Goal: Use online tool/utility: Utilize a website feature to perform a specific function

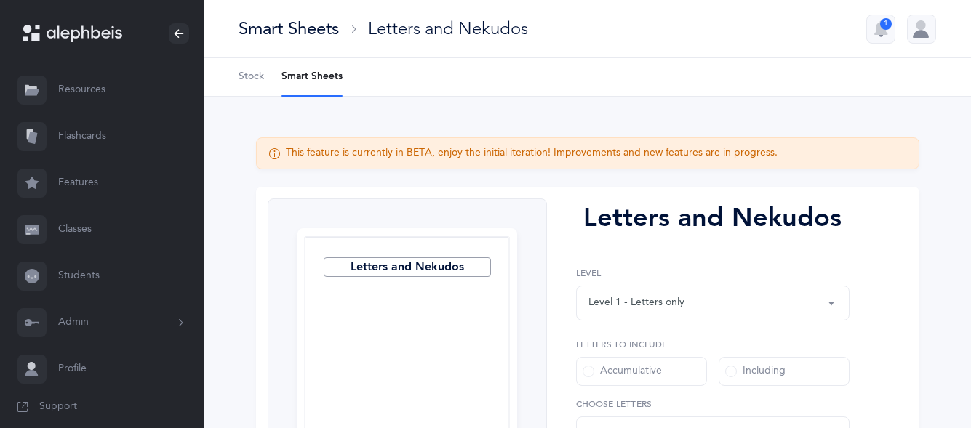
select select "27"
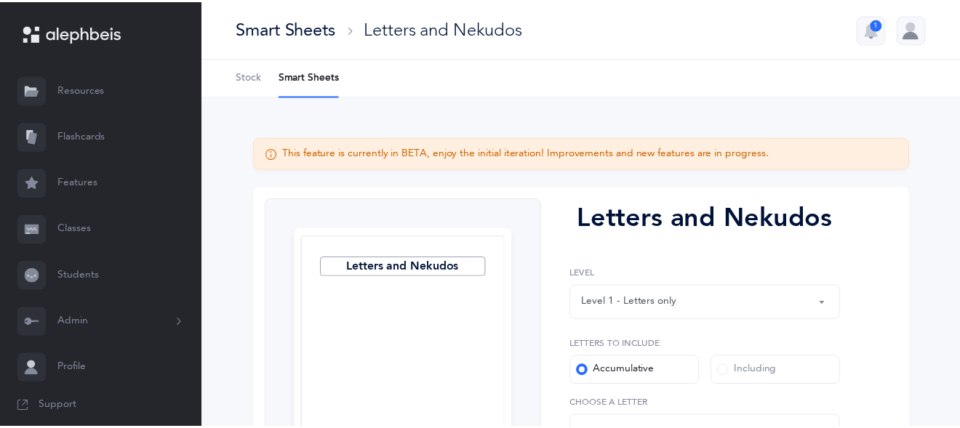
scroll to position [148, 0]
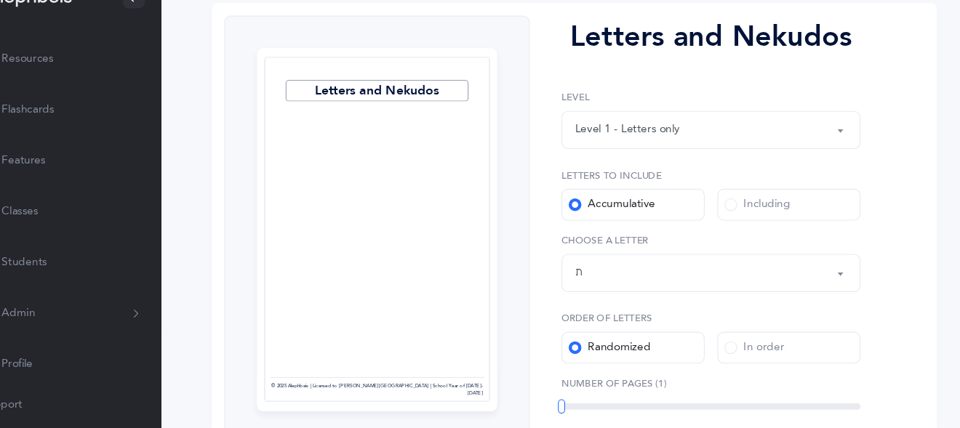
click at [100, 134] on link "Flashcards" at bounding box center [102, 136] width 204 height 47
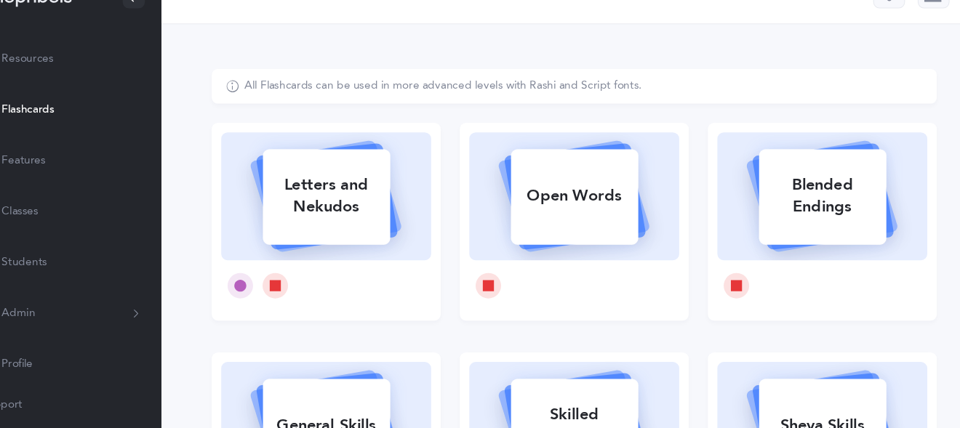
click at [366, 212] on div "Letters and Nekudos" at bounding box center [355, 215] width 116 height 58
select select "27"
select select "single"
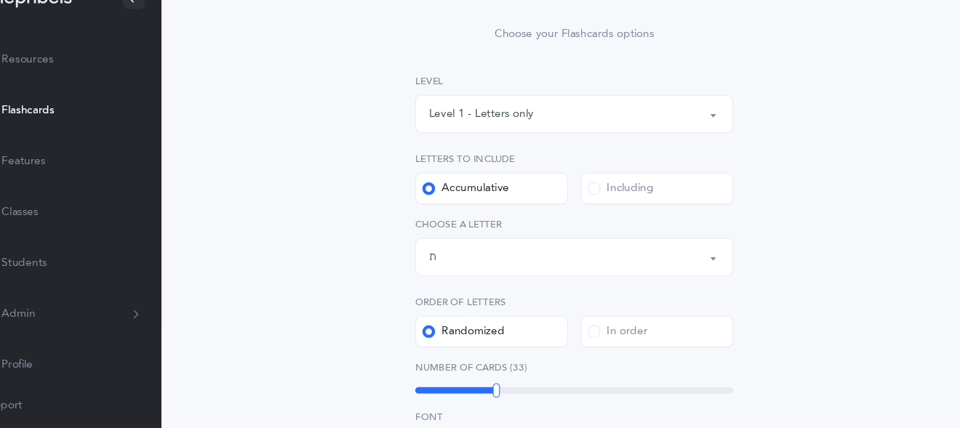
scroll to position [136, 0]
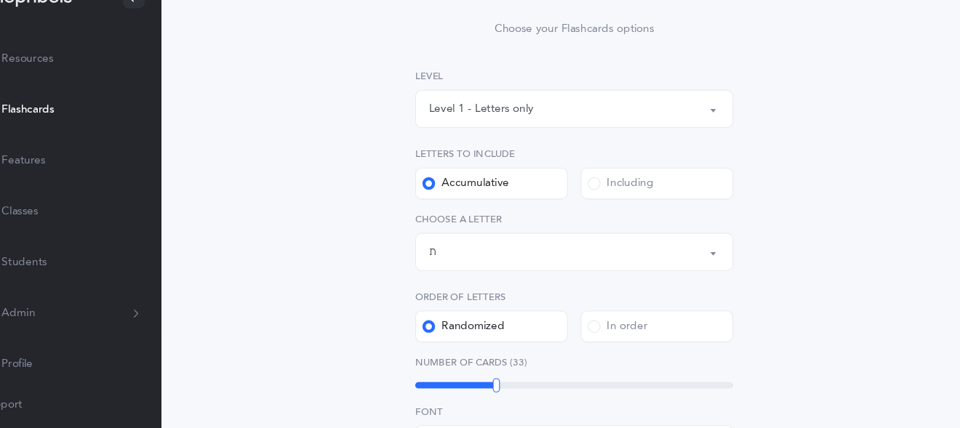
click at [508, 265] on div "Letters up until: ת" at bounding box center [582, 266] width 266 height 25
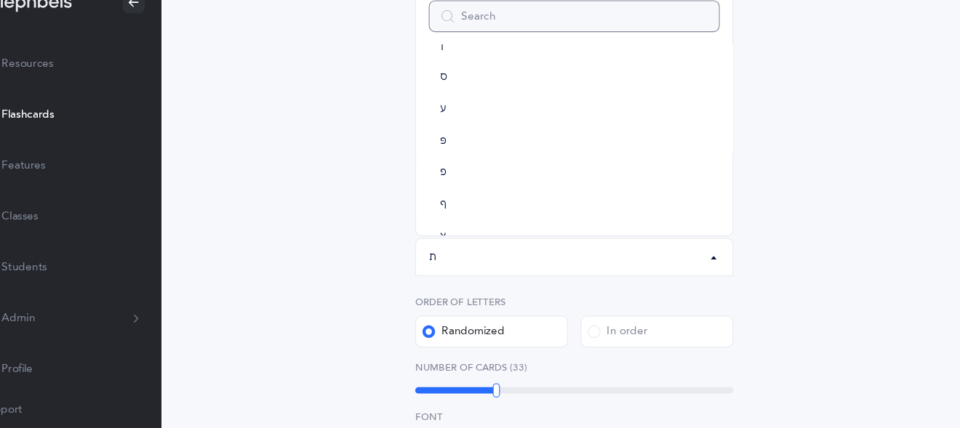
scroll to position [809, 0]
click at [478, 137] on link "שׁ" at bounding box center [582, 133] width 266 height 29
select select "86"
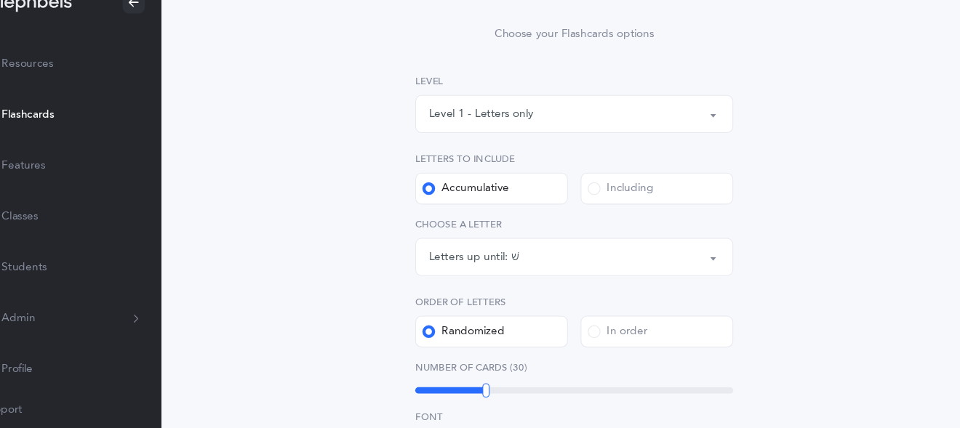
click at [596, 204] on span at bounding box center [600, 204] width 12 height 12
click at [0, 0] on input "Including" at bounding box center [0, 0] width 0 height 0
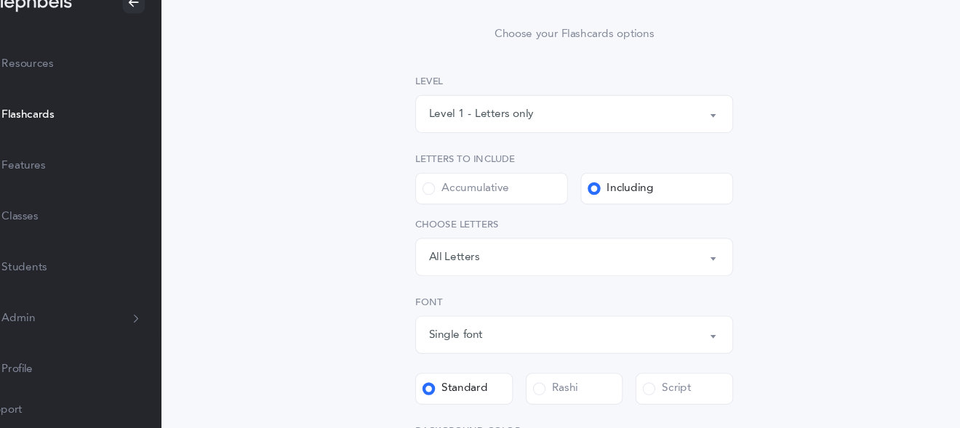
click at [498, 261] on div "Letters: All Letters" at bounding box center [582, 266] width 266 height 25
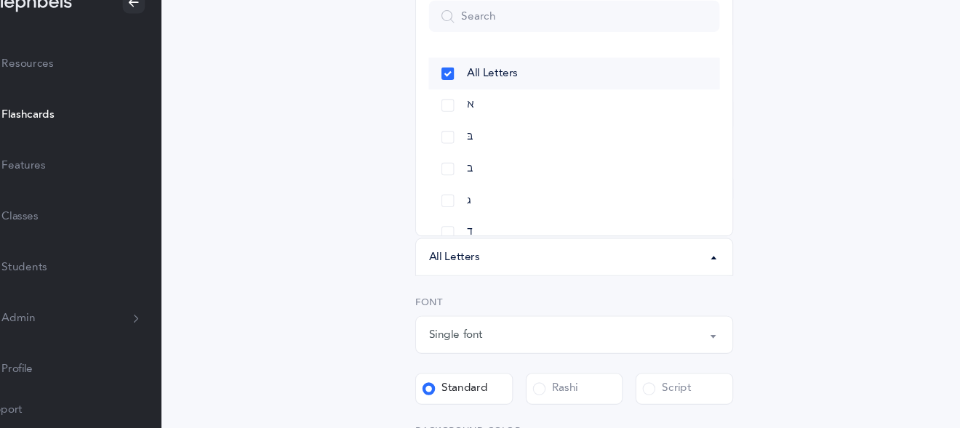
click at [466, 102] on link "All Letters" at bounding box center [582, 98] width 266 height 29
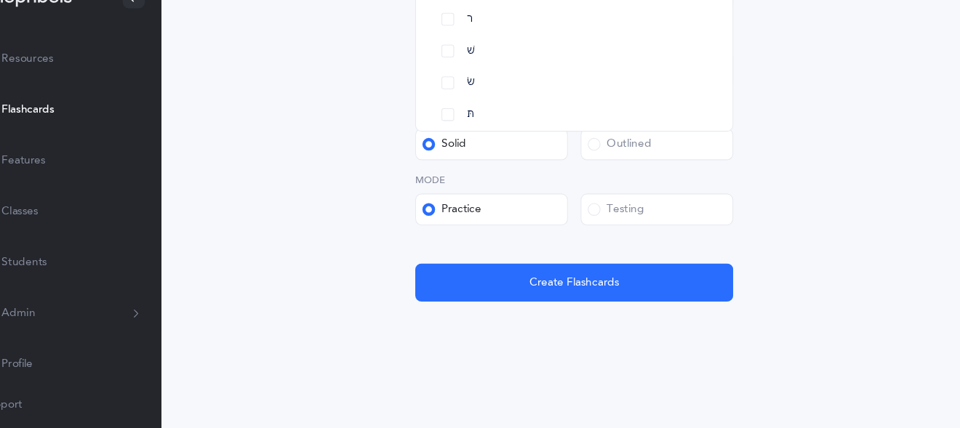
scroll to position [798, 0]
click at [466, 74] on link "שׁ" at bounding box center [582, 82] width 266 height 29
select select "86"
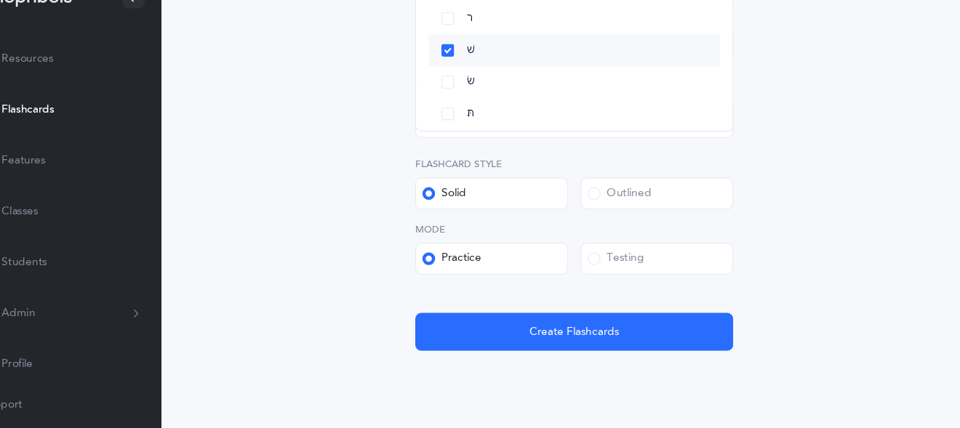
scroll to position [251, 0]
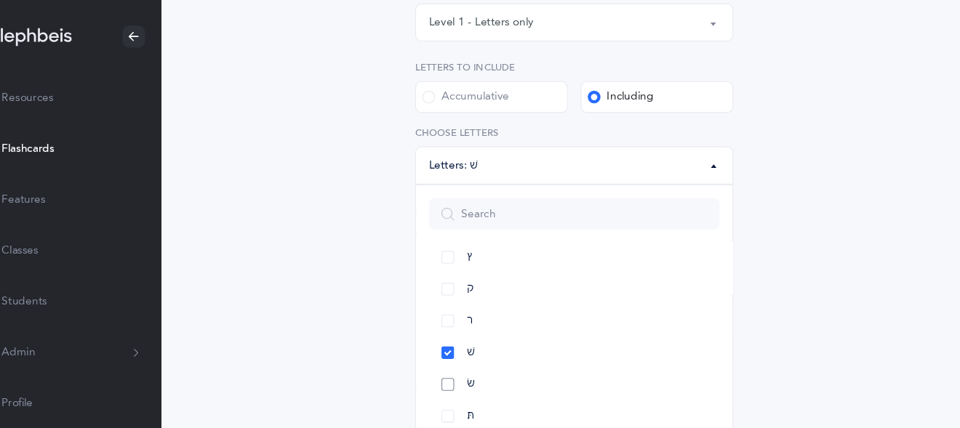
click at [467, 351] on link "שׂ" at bounding box center [582, 352] width 266 height 29
click at [349, 137] on div "Letters and Nekudos Choose your Flashcards options Level 1 - Letters only Level…" at bounding box center [581, 252] width 663 height 808
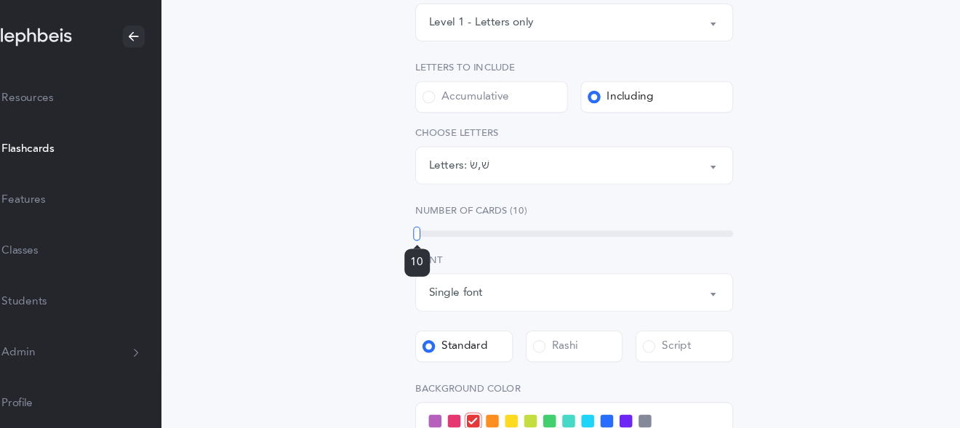
drag, startPoint x: 498, startPoint y: 213, endPoint x: 438, endPoint y: 212, distance: 60.4
click at [438, 212] on div at bounding box center [438, 213] width 7 height 13
click at [438, 212] on div at bounding box center [437, 213] width 7 height 13
drag, startPoint x: 438, startPoint y: 212, endPoint x: 429, endPoint y: 213, distance: 8.8
click at [429, 213] on div "Letters and Nekudos Choose your Flashcards options Level 1 - Letters only Level…" at bounding box center [582, 243] width 372 height 709
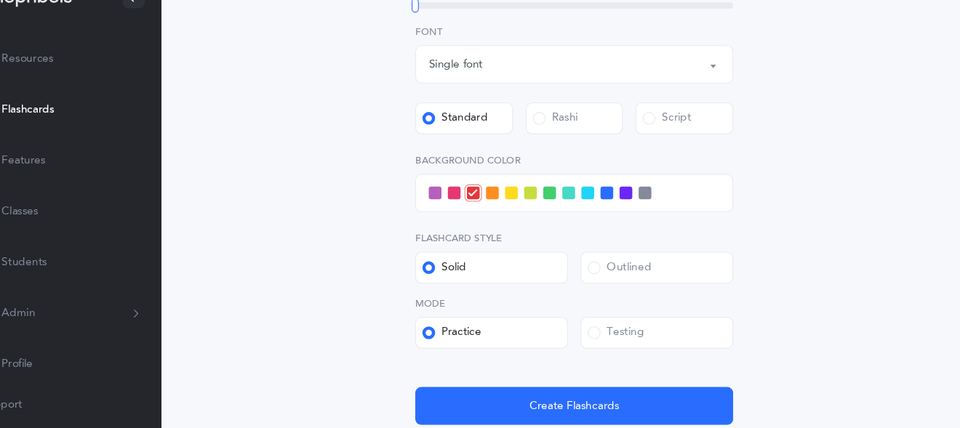
scroll to position [463, 0]
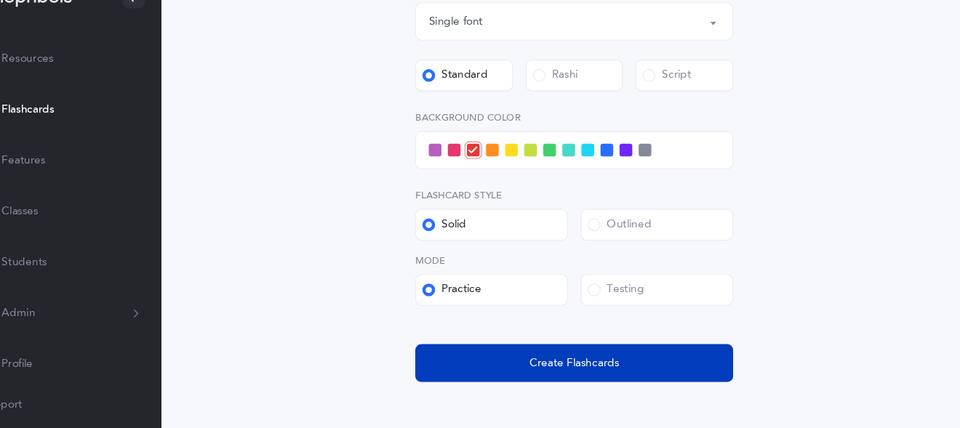
click at [552, 373] on span "Create Flashcards" at bounding box center [582, 368] width 82 height 15
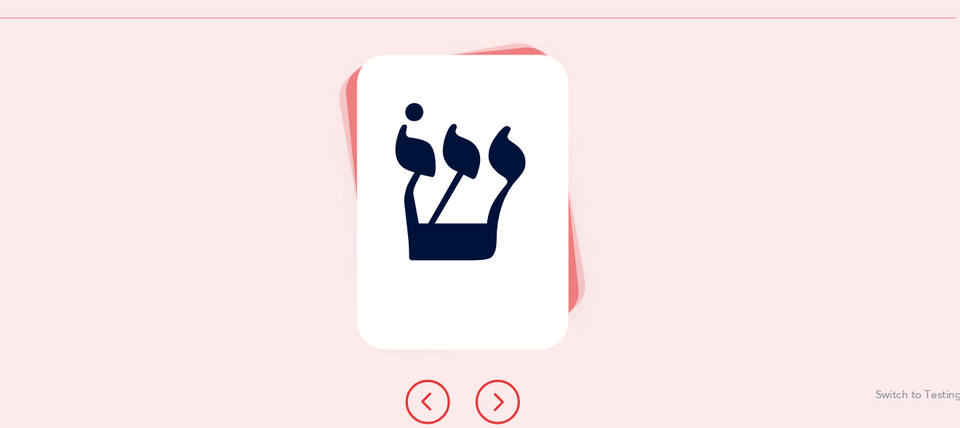
scroll to position [0, 0]
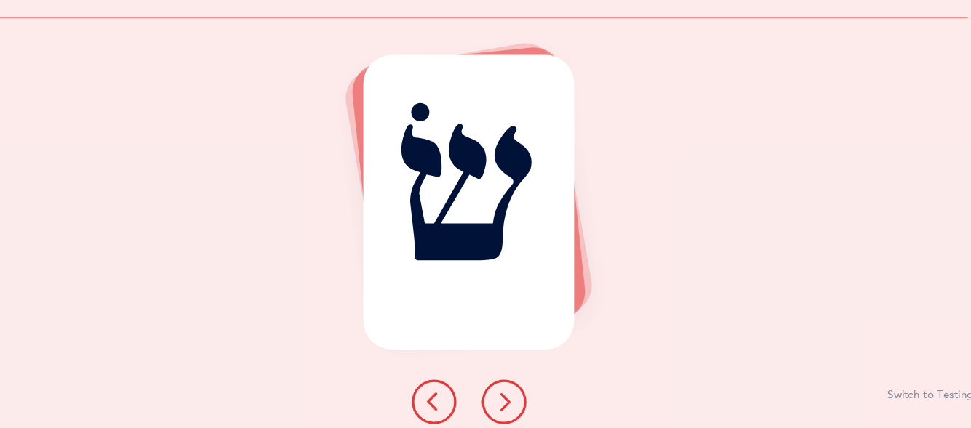
click at [516, 407] on icon at bounding box center [517, 403] width 17 height 17
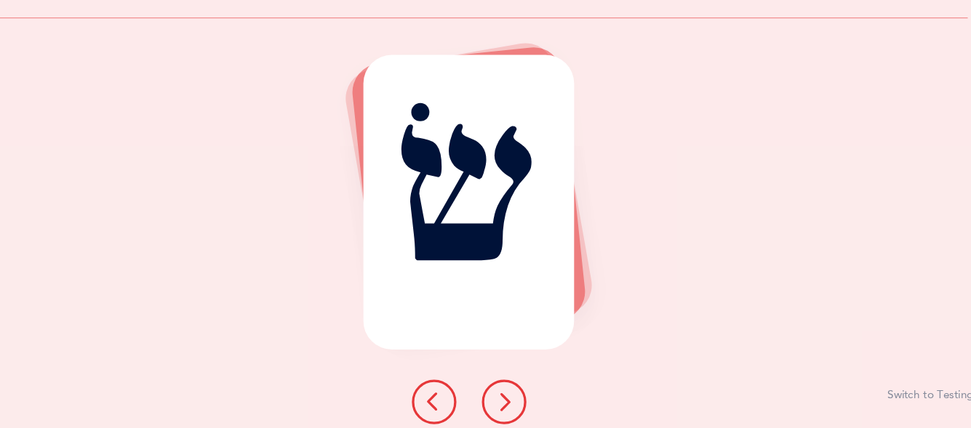
click at [516, 407] on icon at bounding box center [517, 403] width 17 height 17
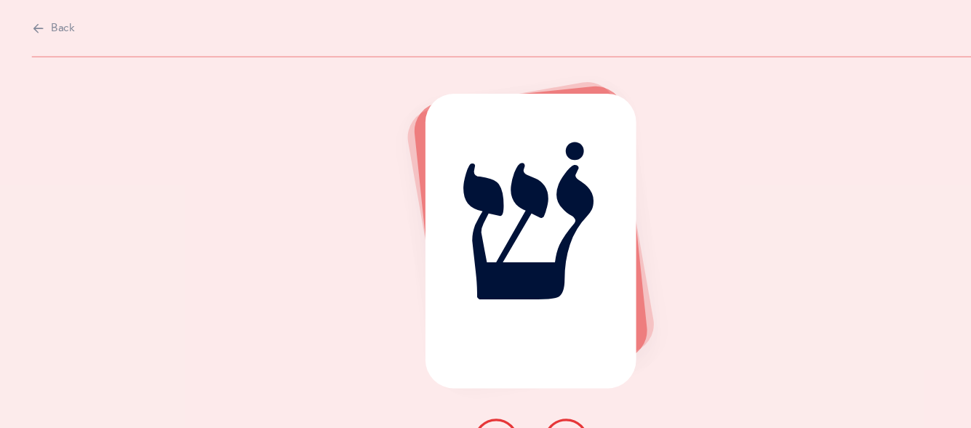
click at [57, 31] on span "Back" at bounding box center [58, 26] width 22 height 15
select select "86"
select select "single"
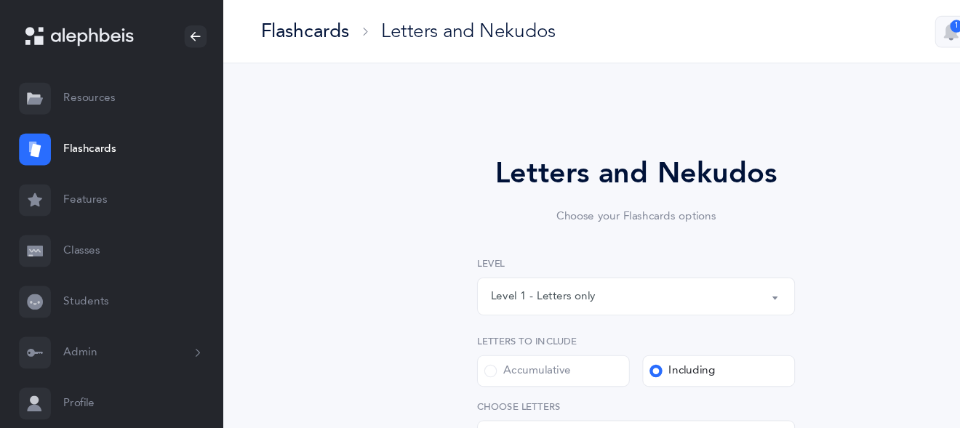
scroll to position [393, 0]
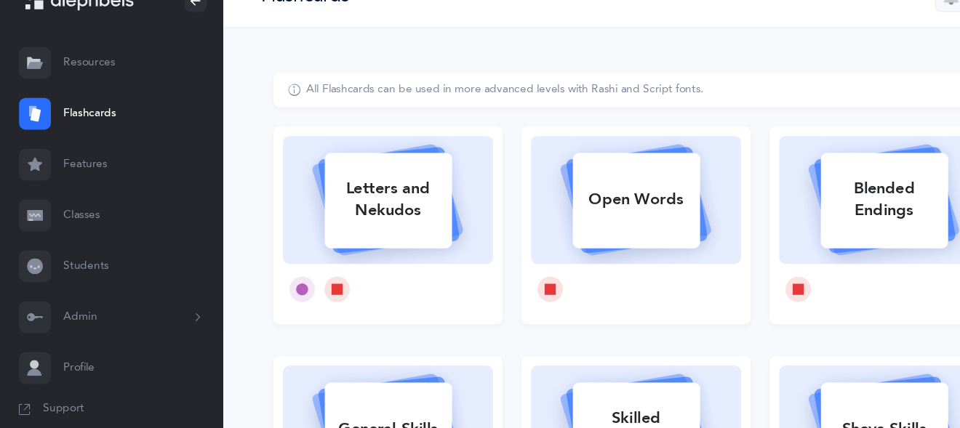
click at [343, 246] on rect at bounding box center [355, 215] width 116 height 87
select select "86"
select select "single"
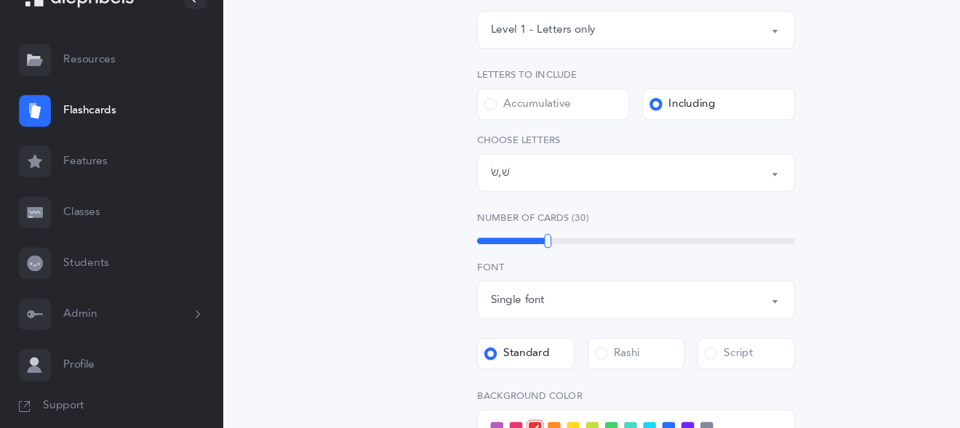
scroll to position [211, 0]
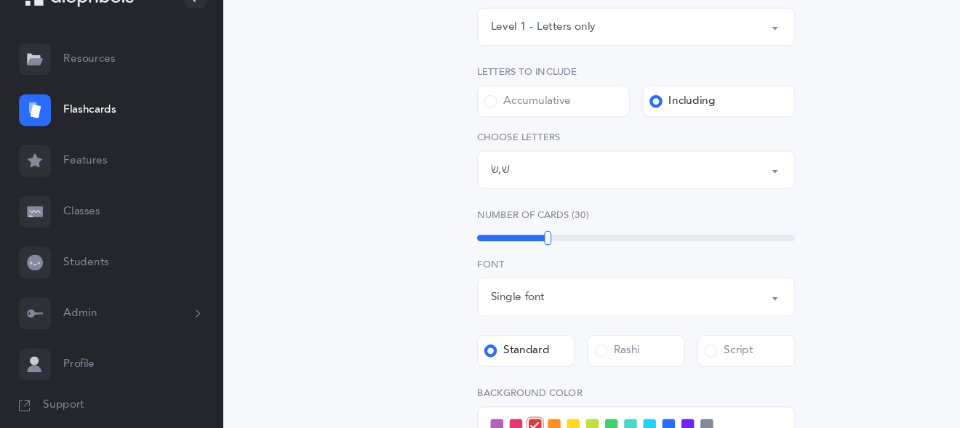
click at [479, 184] on div "Letters: [PERSON_NAME] , שׂ" at bounding box center [582, 191] width 266 height 25
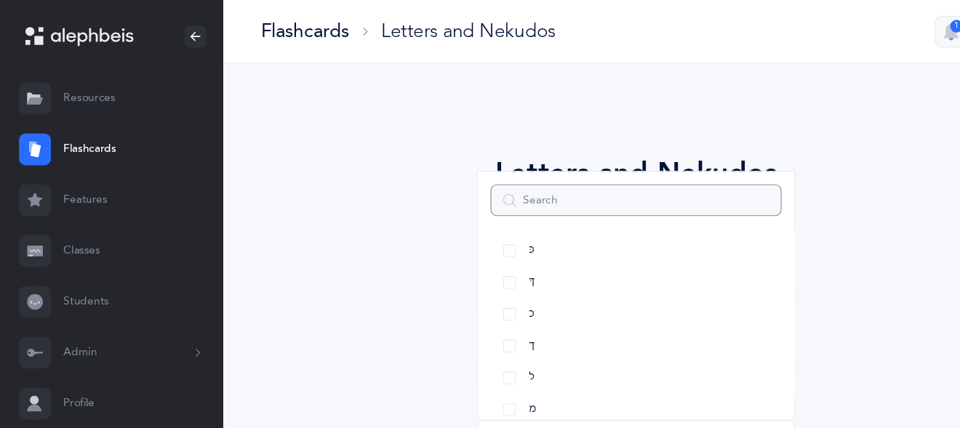
scroll to position [355, 0]
click at [461, 259] on link "ךּ" at bounding box center [582, 258] width 266 height 29
select select "83"
click at [462, 317] on link "ך" at bounding box center [582, 317] width 266 height 29
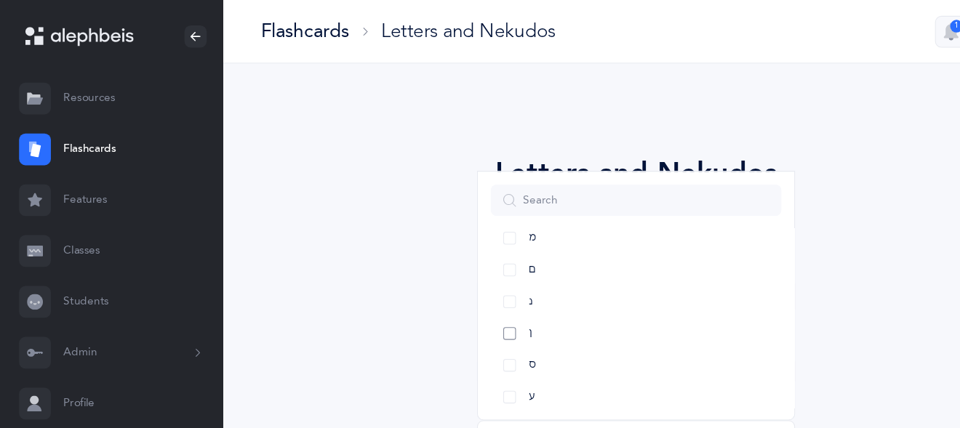
click at [463, 303] on link "ן" at bounding box center [582, 305] width 266 height 29
click at [465, 298] on link "ף" at bounding box center [582, 296] width 266 height 29
click at [468, 355] on link "ץ" at bounding box center [582, 354] width 266 height 29
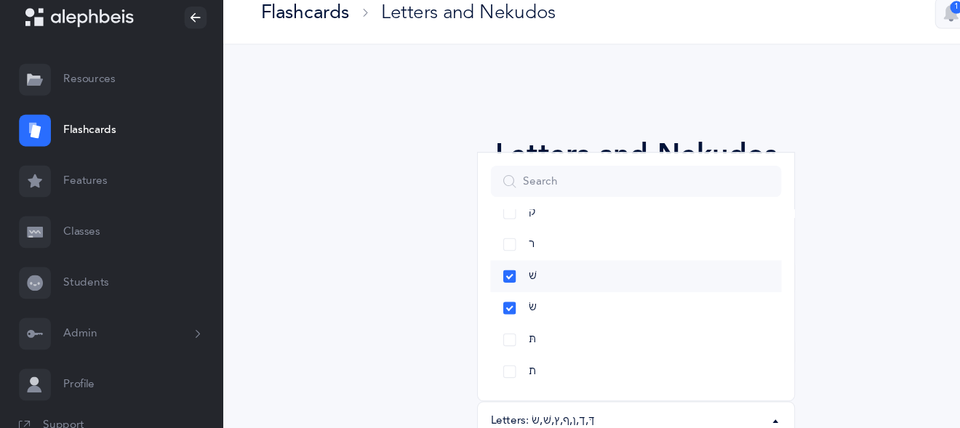
click at [463, 269] on link "שׁ" at bounding box center [582, 270] width 266 height 29
click at [468, 296] on link "שׂ" at bounding box center [582, 299] width 266 height 29
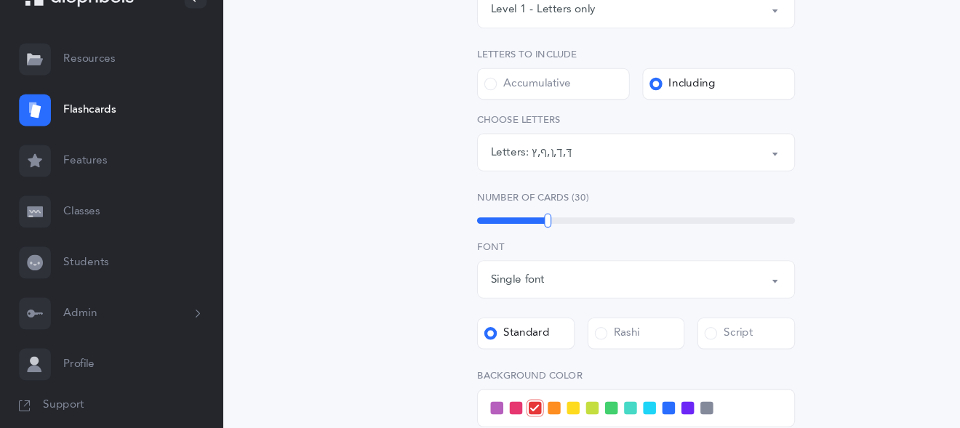
scroll to position [229, 0]
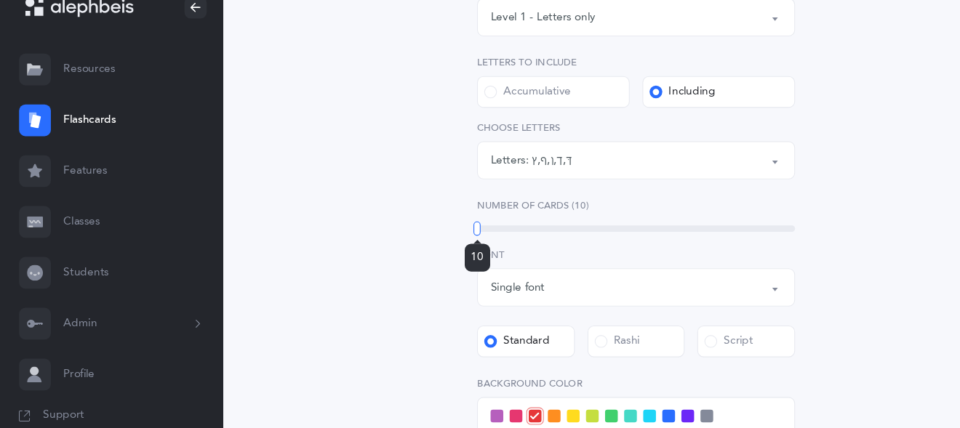
drag, startPoint x: 501, startPoint y: 237, endPoint x: 390, endPoint y: 232, distance: 111.4
click at [390, 232] on div "Letters and Nekudos Choose your Flashcards options Level 1 - Letters only Level…" at bounding box center [581, 274] width 663 height 808
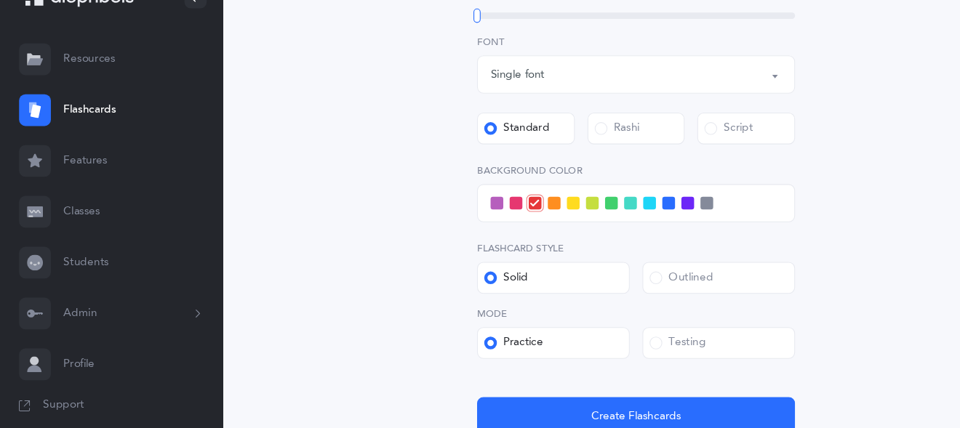
scroll to position [415, 0]
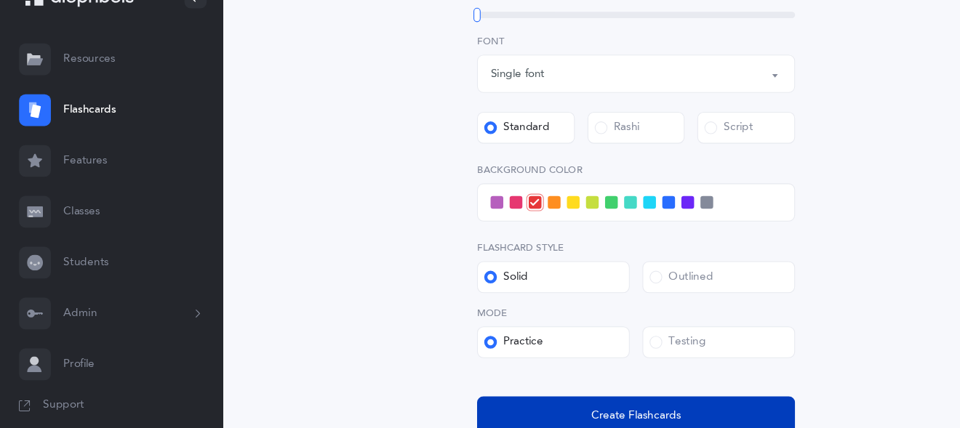
click at [482, 414] on button "Create Flashcards" at bounding box center [581, 416] width 291 height 35
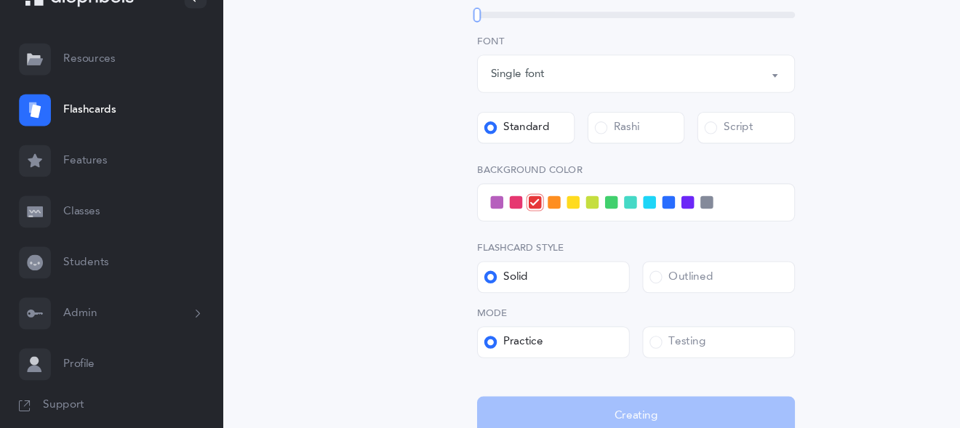
scroll to position [0, 0]
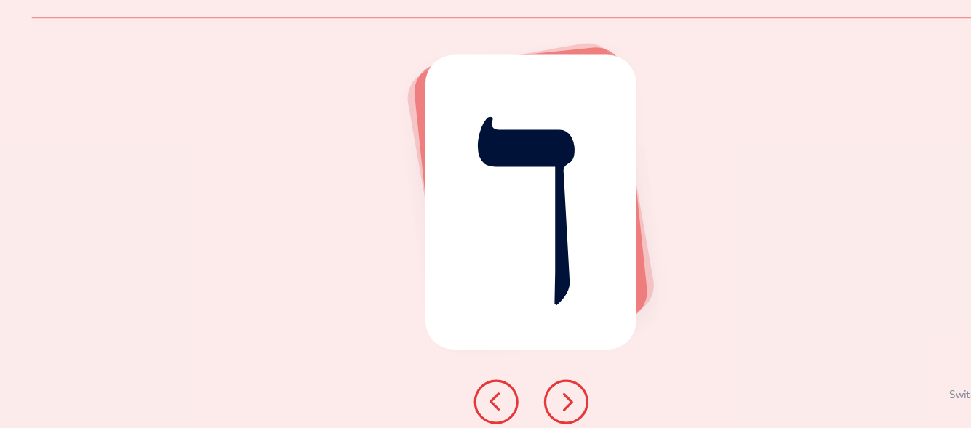
click at [530, 403] on button at bounding box center [518, 403] width 41 height 41
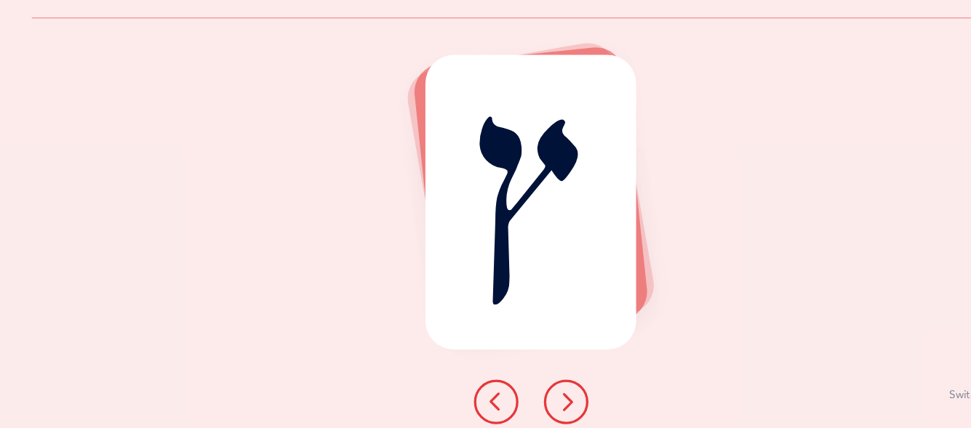
click at [530, 403] on button at bounding box center [518, 403] width 41 height 41
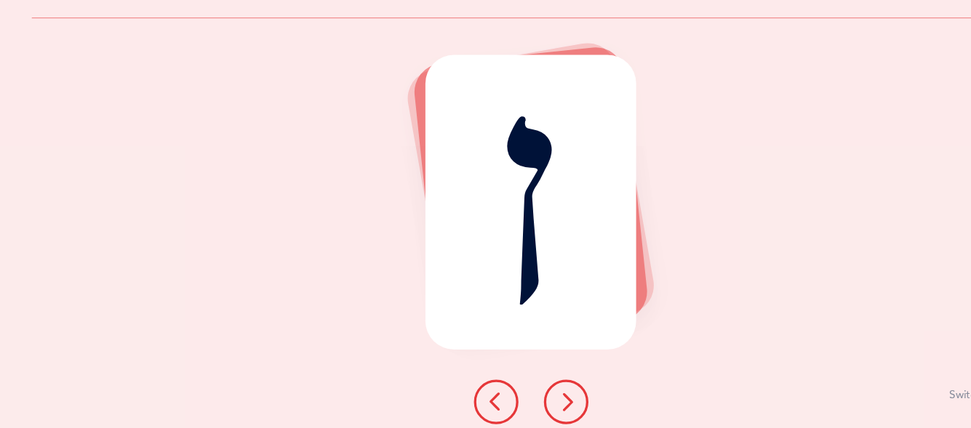
click at [530, 403] on button at bounding box center [518, 403] width 41 height 41
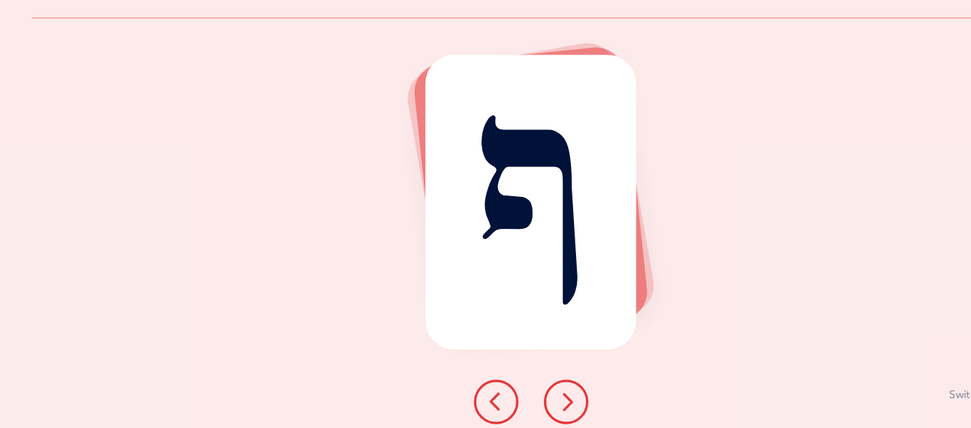
click at [530, 403] on button at bounding box center [518, 403] width 41 height 41
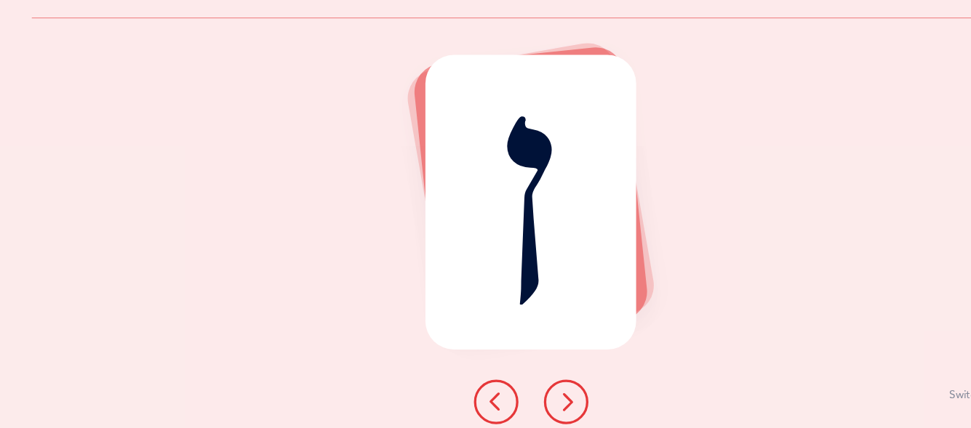
click at [530, 403] on button at bounding box center [518, 403] width 41 height 41
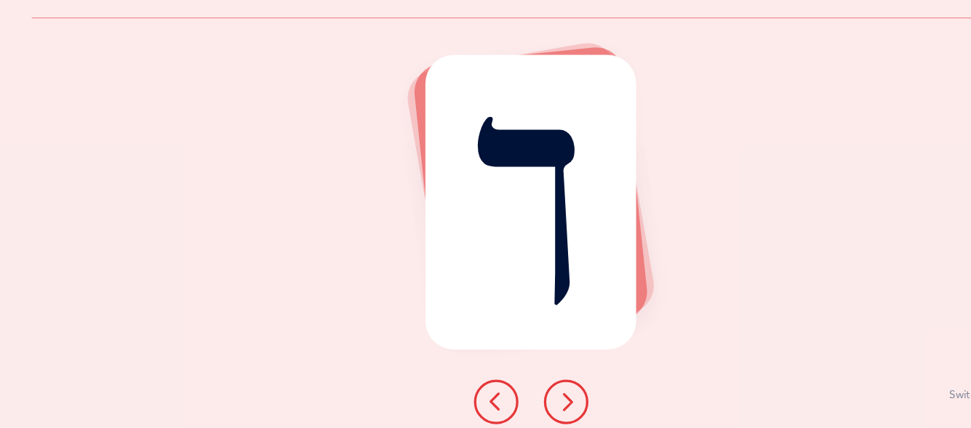
click at [530, 403] on button at bounding box center [518, 403] width 41 height 41
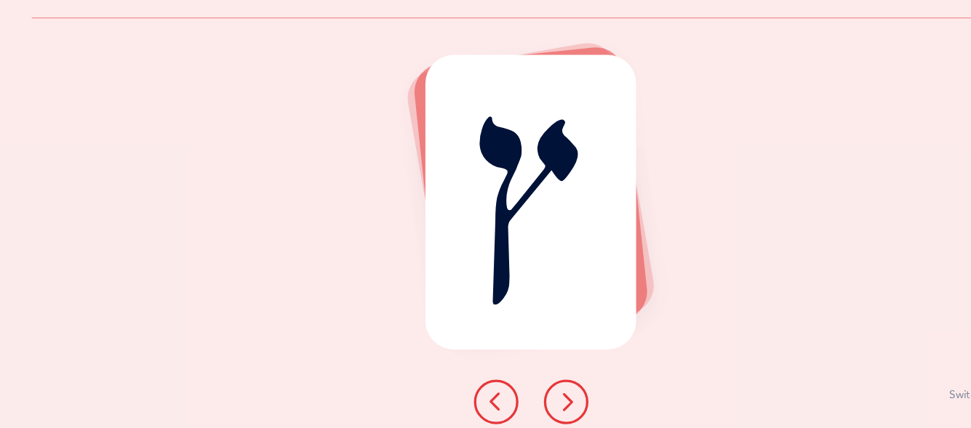
click at [530, 403] on button at bounding box center [518, 403] width 41 height 41
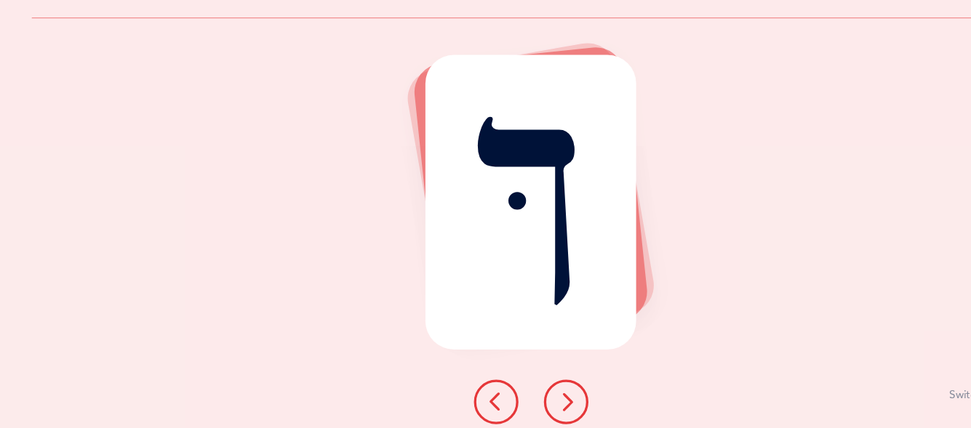
click at [530, 403] on button at bounding box center [518, 403] width 41 height 41
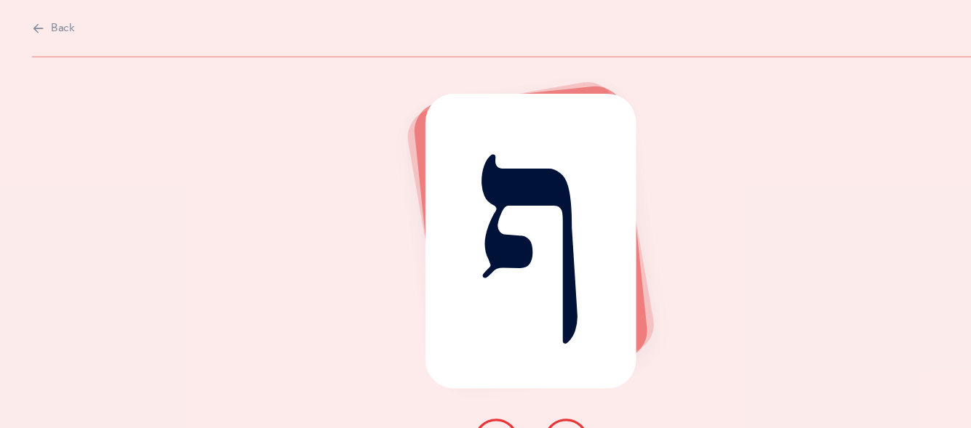
click at [58, 19] on span "Back" at bounding box center [58, 26] width 22 height 15
select select "83"
select select "single"
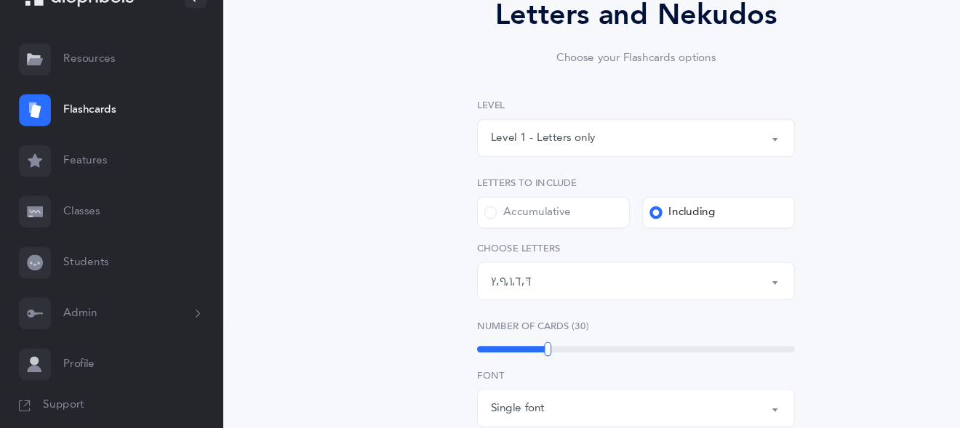
scroll to position [180, 0]
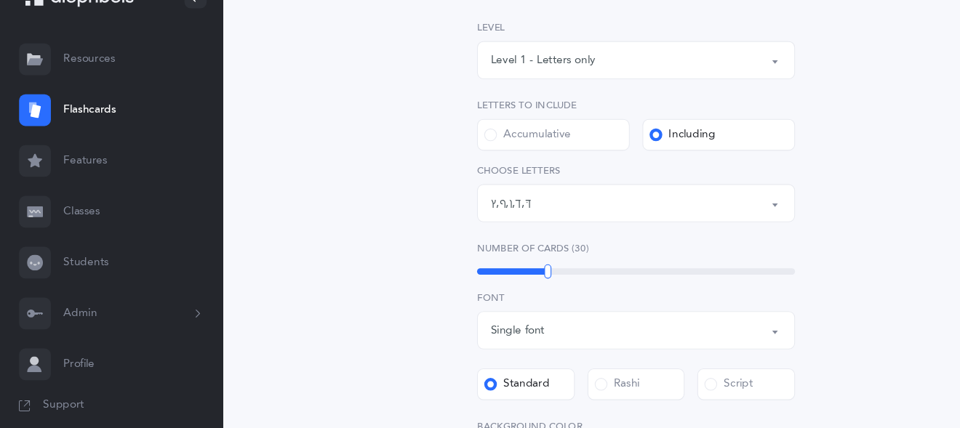
click at [516, 215] on div "Letters: [DEMOGRAPHIC_DATA] , ך , ן , ף , ץ" at bounding box center [582, 221] width 266 height 25
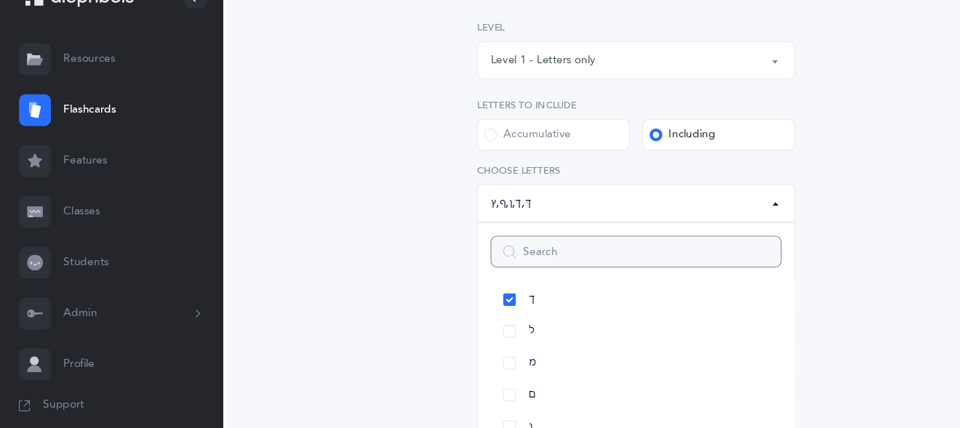
scroll to position [450, 0]
click at [466, 300] on link "ך" at bounding box center [582, 304] width 266 height 29
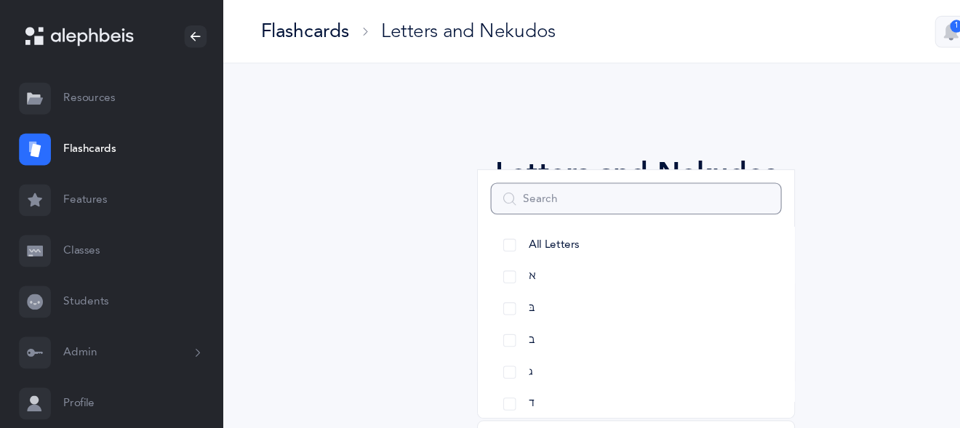
scroll to position [0, 0]
click at [468, 239] on link "All Letters" at bounding box center [582, 234] width 266 height 29
select select "all"
click at [468, 239] on link "All Letters" at bounding box center [582, 234] width 266 height 29
select select "all"
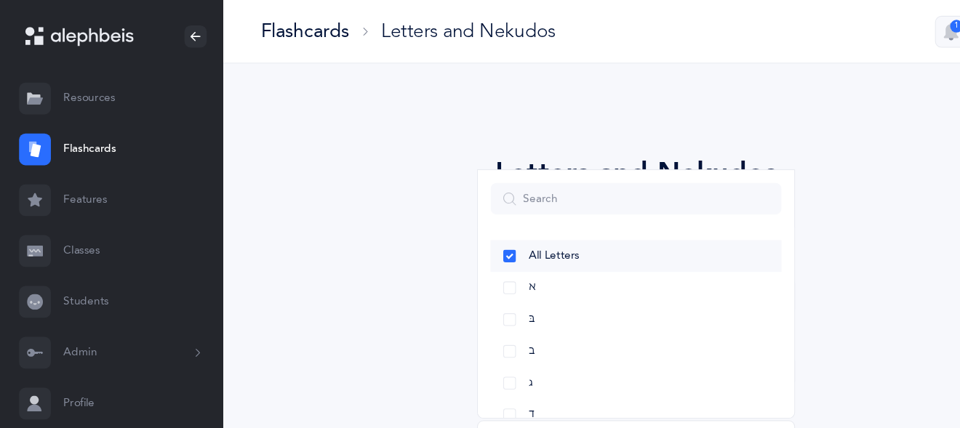
click at [468, 233] on link "All Letters" at bounding box center [582, 234] width 266 height 29
click at [468, 288] on link "מ" at bounding box center [582, 288] width 266 height 29
click at [463, 304] on link "ט" at bounding box center [582, 301] width 266 height 29
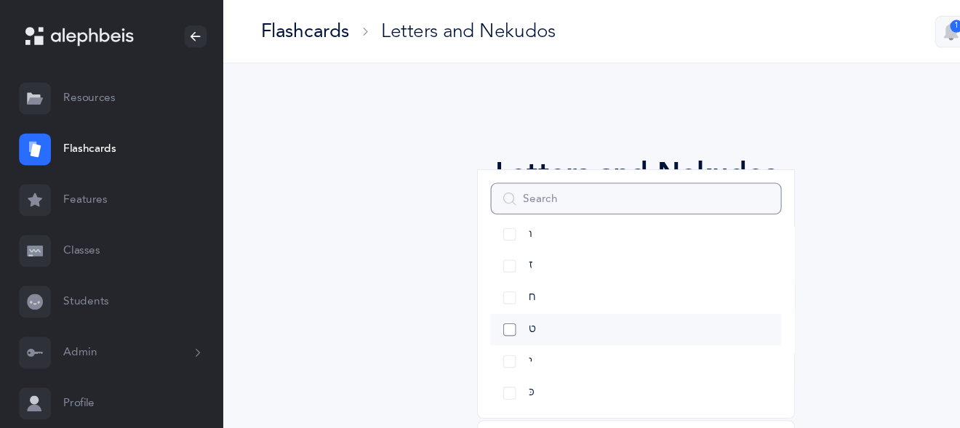
select select "9"
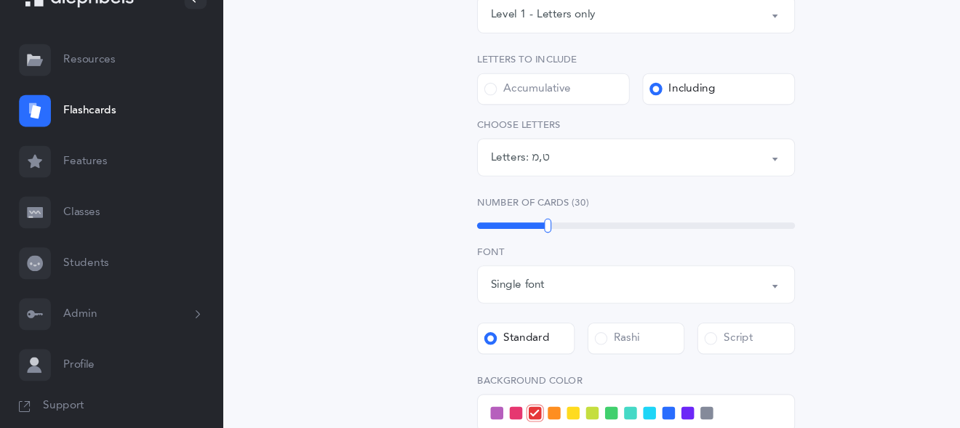
scroll to position [291, 0]
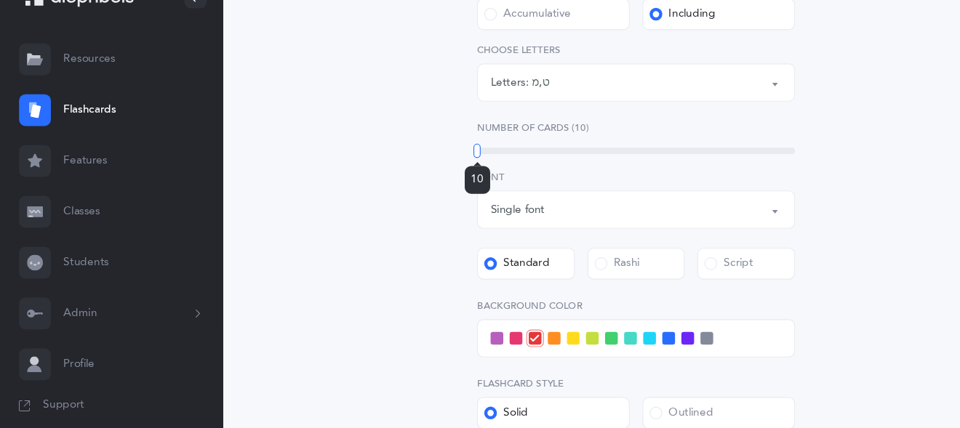
drag, startPoint x: 500, startPoint y: 176, endPoint x: 386, endPoint y: 162, distance: 115.8
click at [386, 162] on div "Letters and Nekudos Choose your Flashcards options Level 1 - Letters only Level…" at bounding box center [581, 212] width 663 height 808
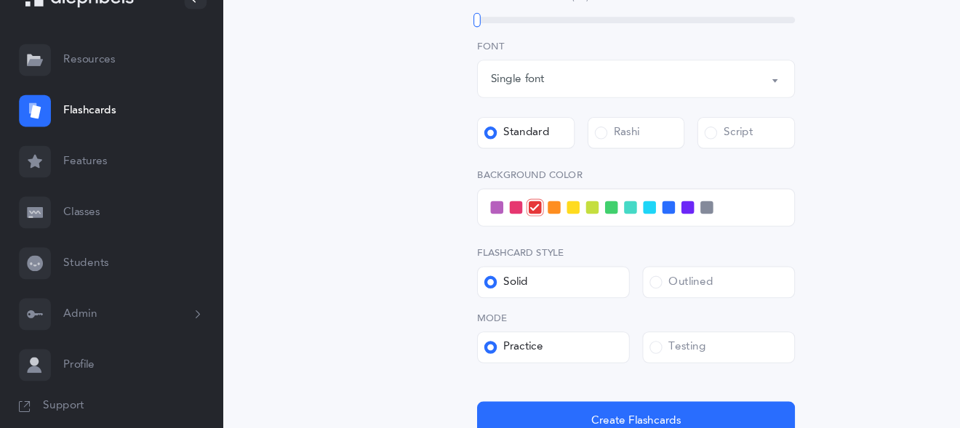
scroll to position [418, 0]
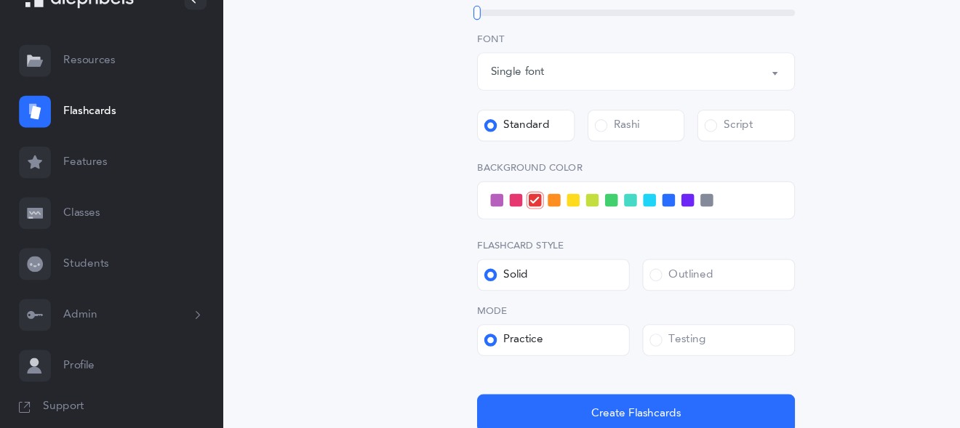
click at [596, 218] on span at bounding box center [594, 218] width 12 height 12
click at [0, 0] on input "checkbox" at bounding box center [0, 0] width 0 height 0
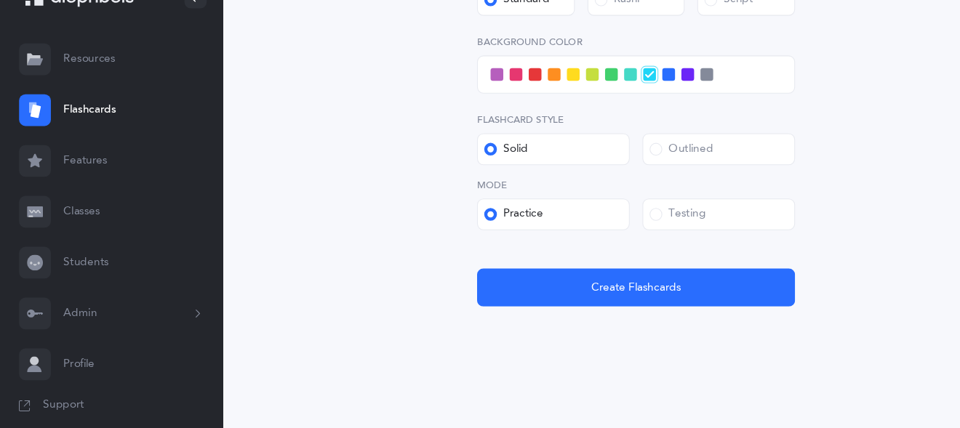
scroll to position [537, 0]
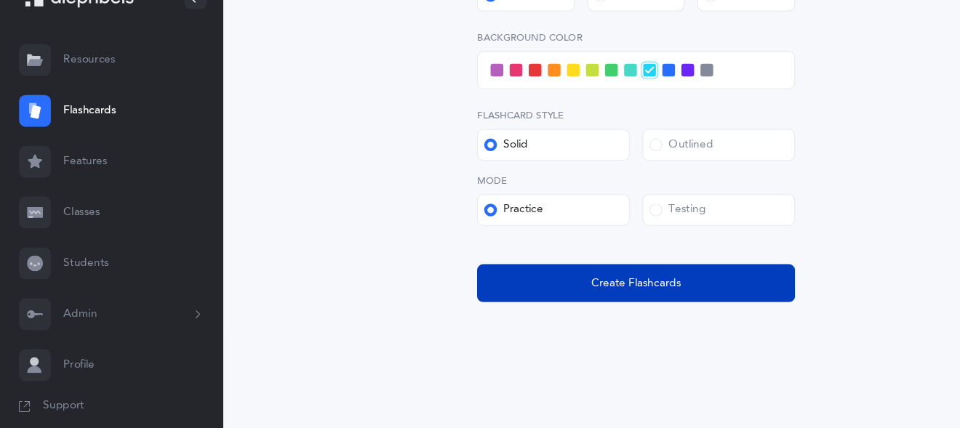
click at [569, 291] on span "Create Flashcards" at bounding box center [582, 294] width 82 height 15
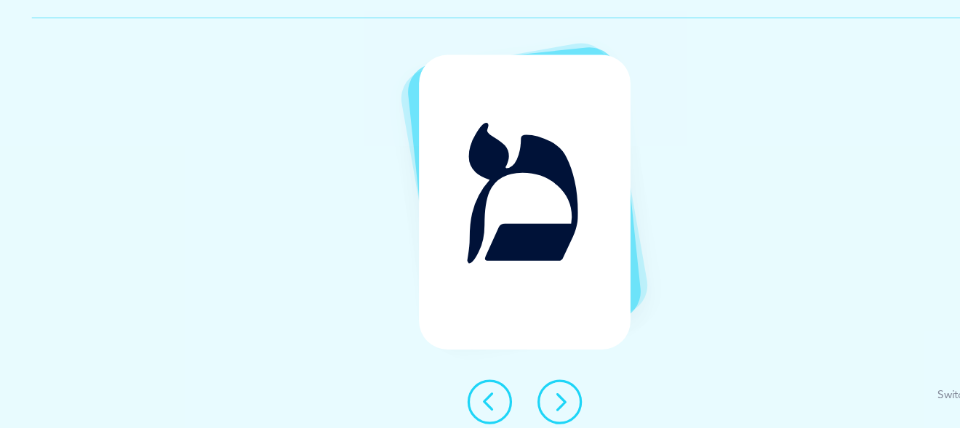
scroll to position [0, 0]
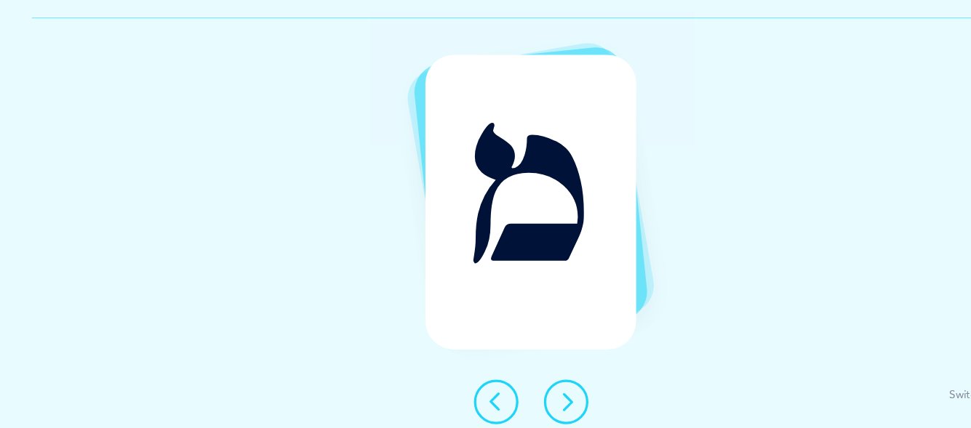
click at [514, 407] on icon at bounding box center [517, 403] width 17 height 17
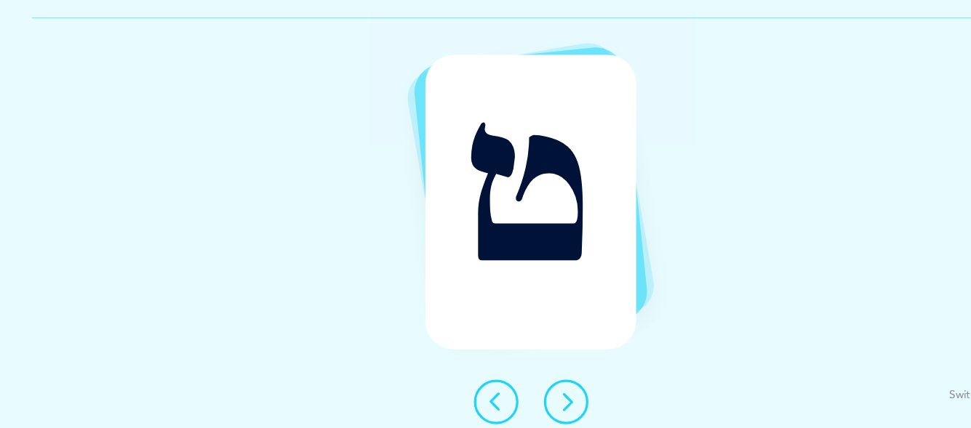
click at [514, 407] on icon at bounding box center [517, 403] width 17 height 17
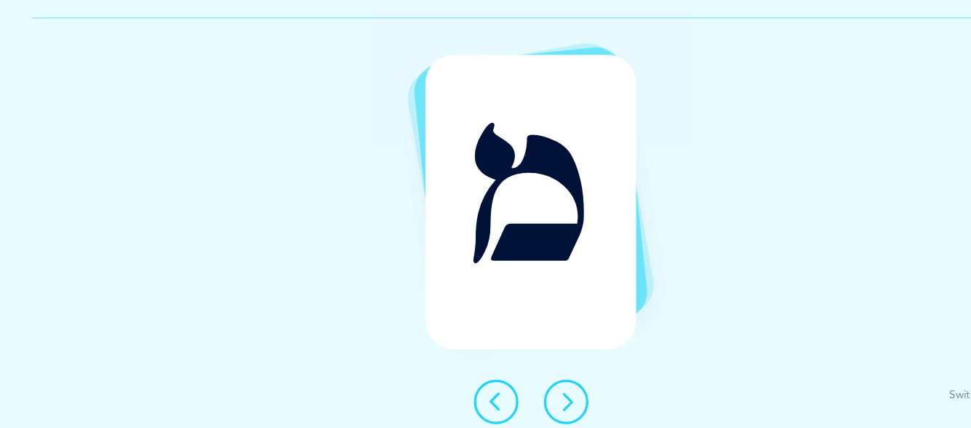
click at [514, 407] on icon at bounding box center [517, 403] width 17 height 17
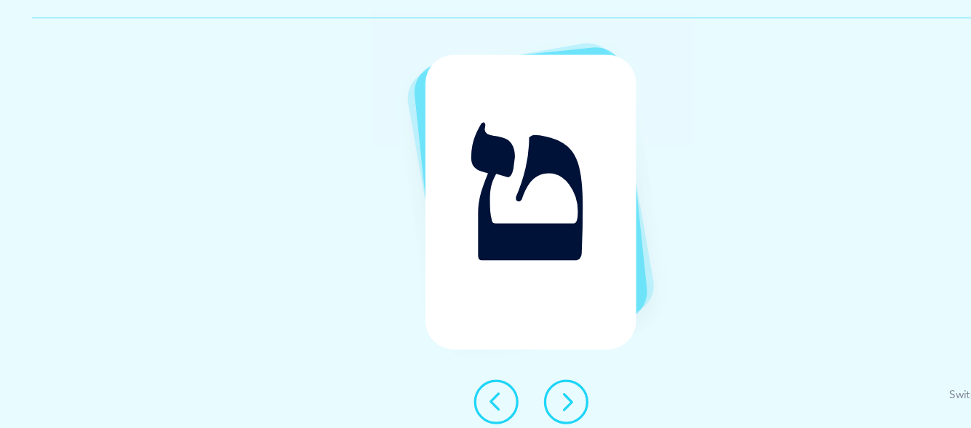
click at [514, 407] on icon at bounding box center [517, 403] width 17 height 17
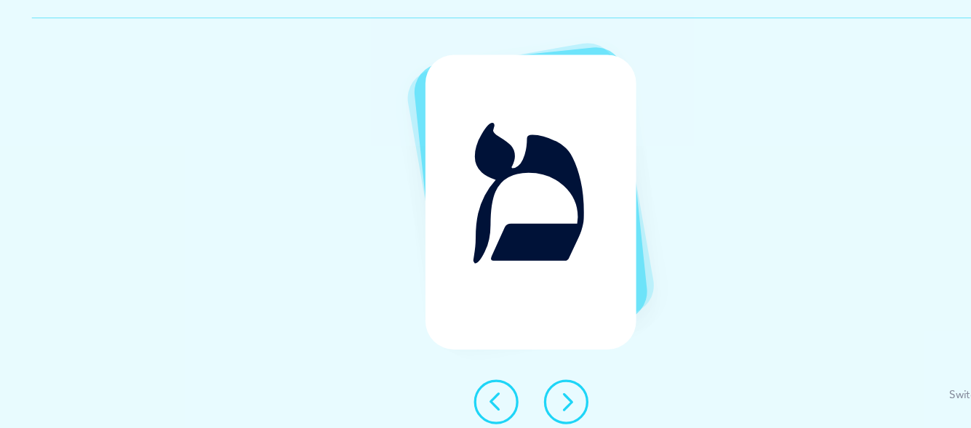
click at [514, 407] on icon at bounding box center [517, 403] width 17 height 17
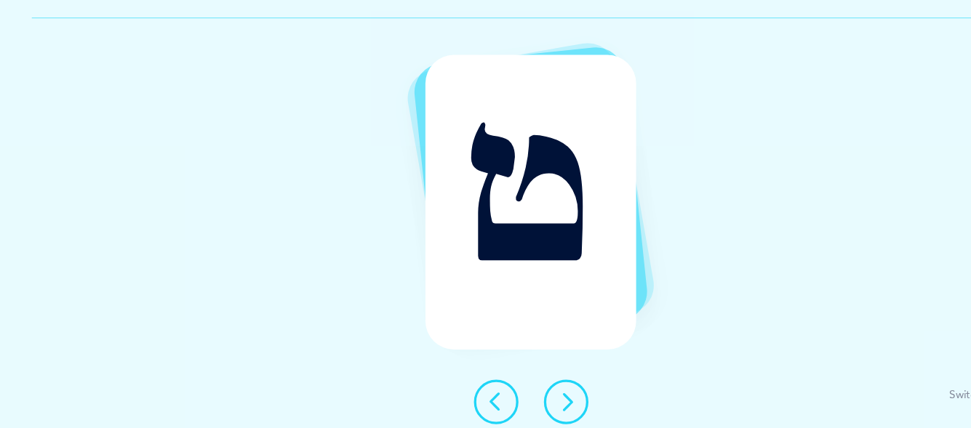
click at [514, 407] on icon at bounding box center [517, 403] width 17 height 17
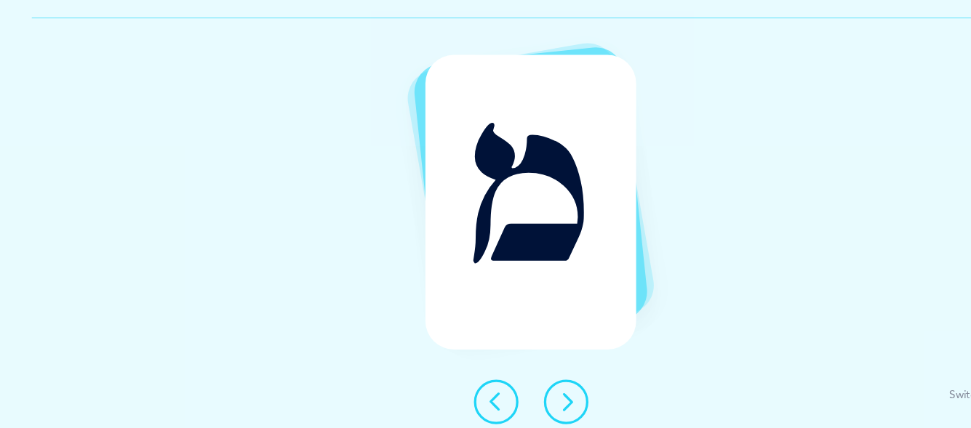
click at [514, 407] on icon at bounding box center [517, 403] width 17 height 17
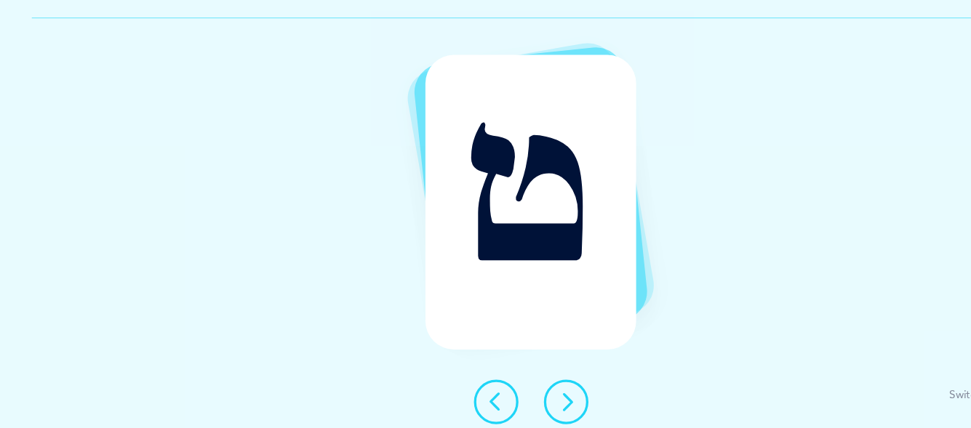
click at [514, 407] on icon at bounding box center [517, 403] width 17 height 17
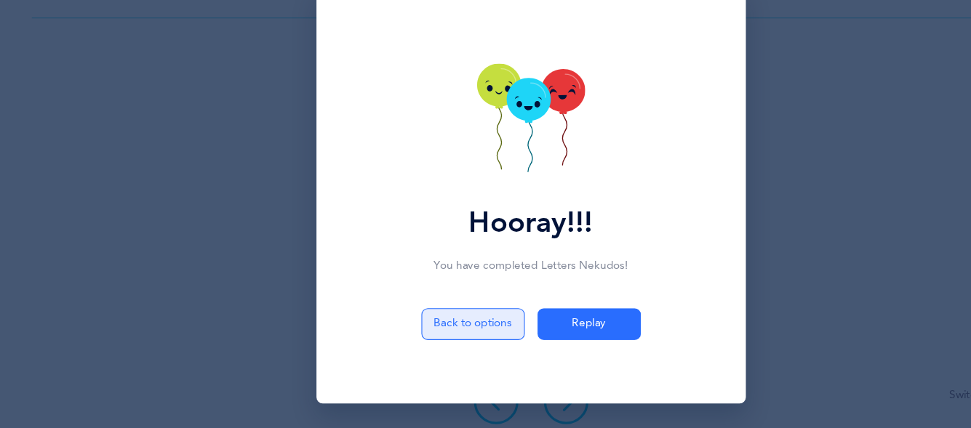
click at [448, 325] on button "Back to options" at bounding box center [433, 332] width 95 height 29
select select "9"
select select "single"
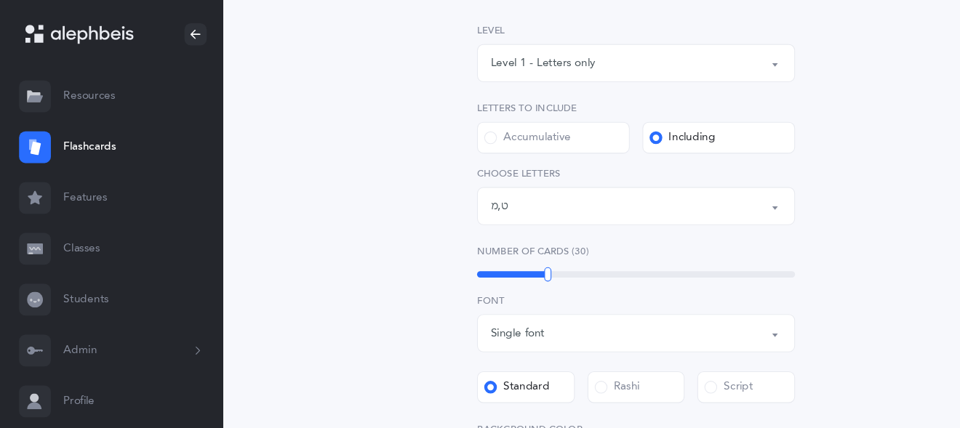
scroll to position [201, 0]
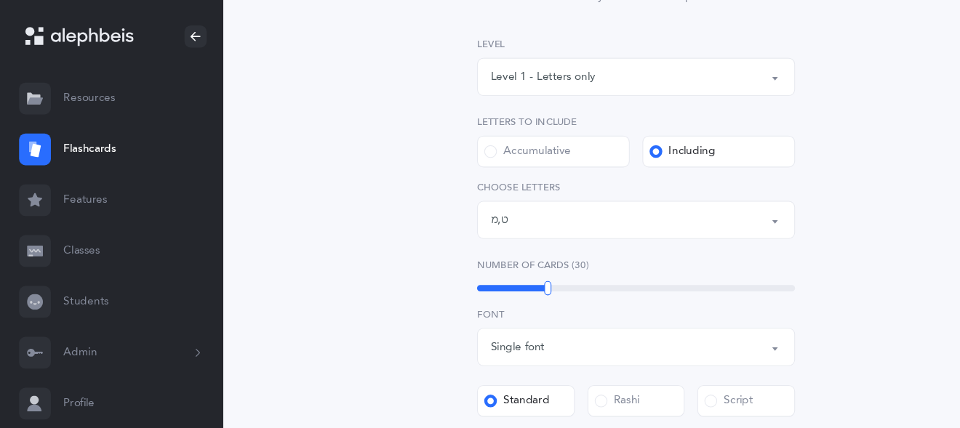
click at [516, 204] on div "Letters: ט , מ" at bounding box center [582, 201] width 266 height 25
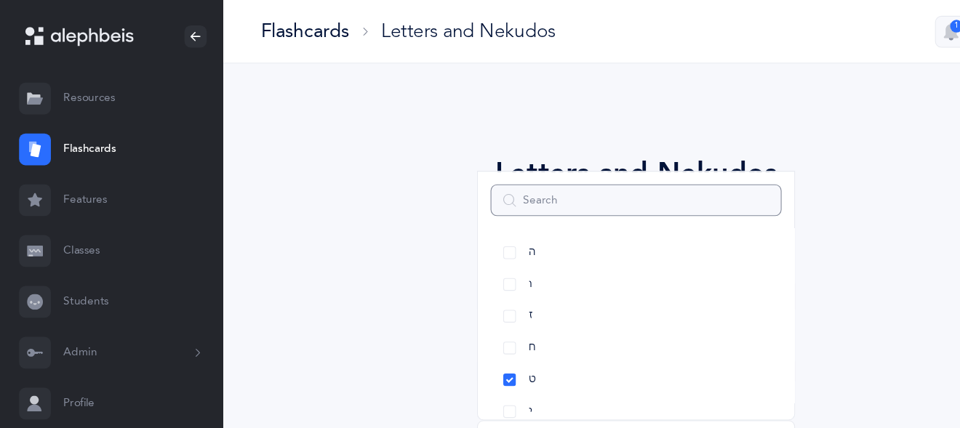
scroll to position [199, 0]
click at [472, 321] on link "ט" at bounding box center [582, 328] width 266 height 29
select select "15"
click at [463, 314] on link "מ" at bounding box center [582, 312] width 266 height 29
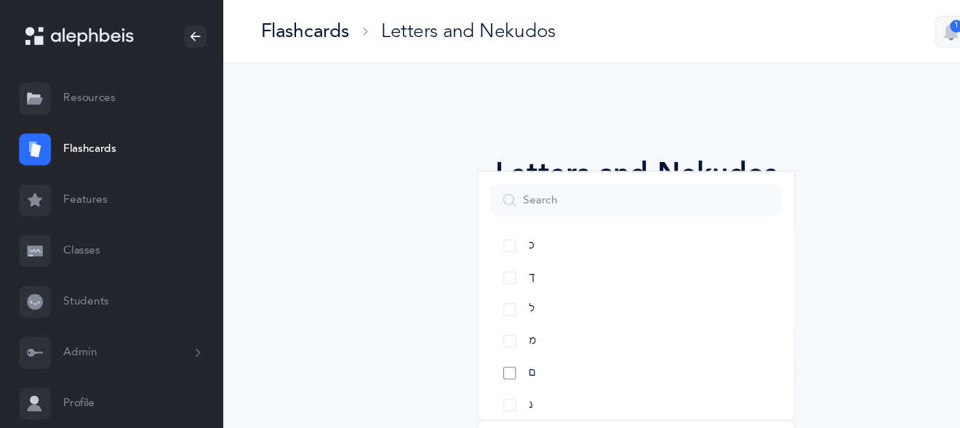
click at [460, 343] on link "ם" at bounding box center [582, 341] width 266 height 29
select select "14"
click at [469, 255] on link "ס" at bounding box center [582, 259] width 266 height 29
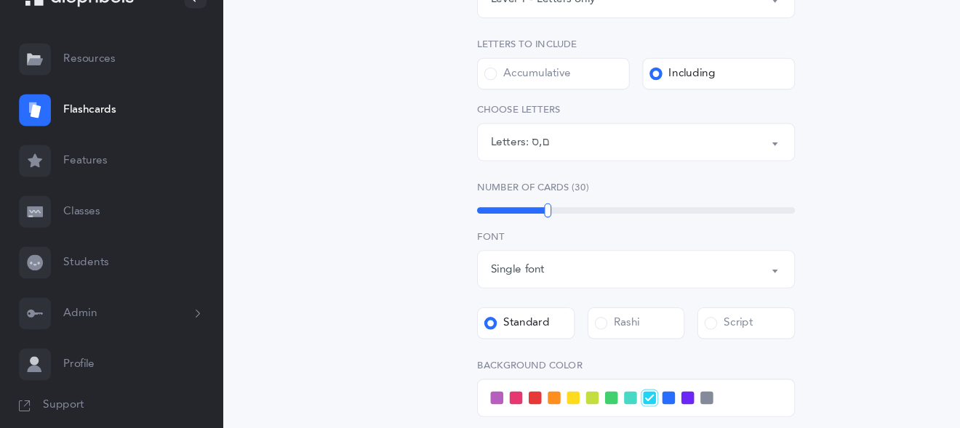
scroll to position [254, 0]
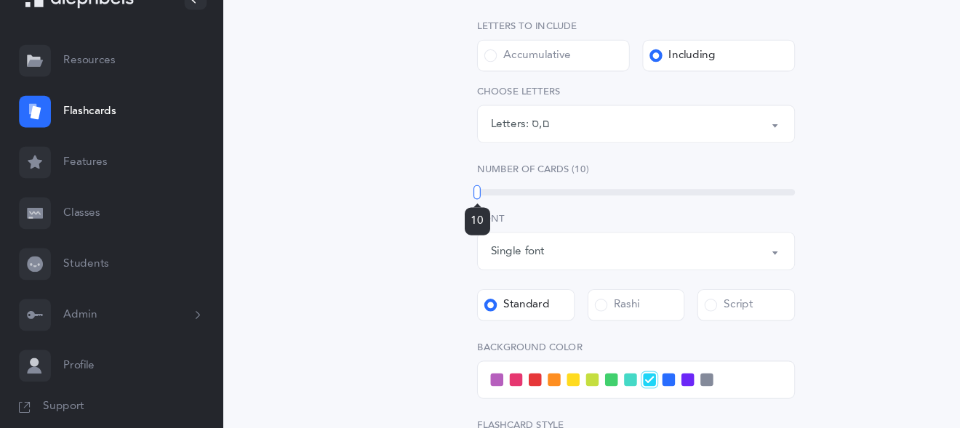
drag, startPoint x: 500, startPoint y: 208, endPoint x: 385, endPoint y: 199, distance: 116.0
click at [385, 199] on div "Letters and Nekudos Choose your Flashcards options Level 1 - Letters only Level…" at bounding box center [581, 249] width 663 height 808
click at [456, 383] on span at bounding box center [455, 383] width 12 height 12
click at [0, 0] on input "checkbox" at bounding box center [0, 0] width 0 height 0
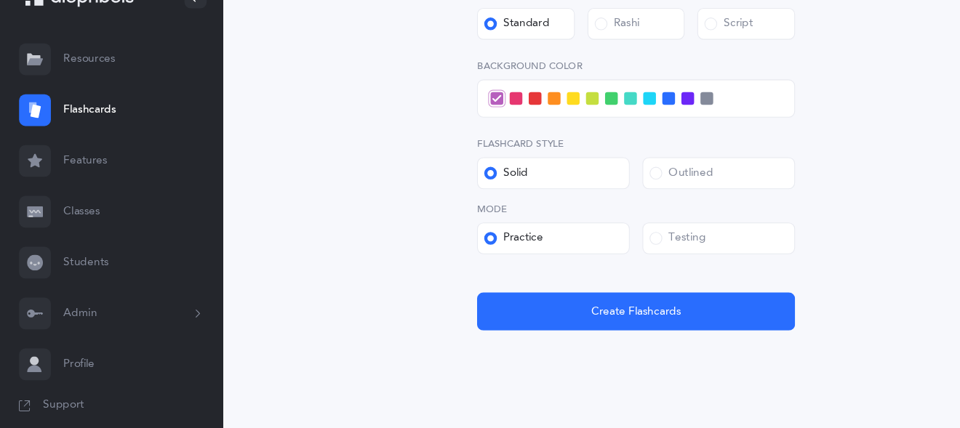
scroll to position [530, 0]
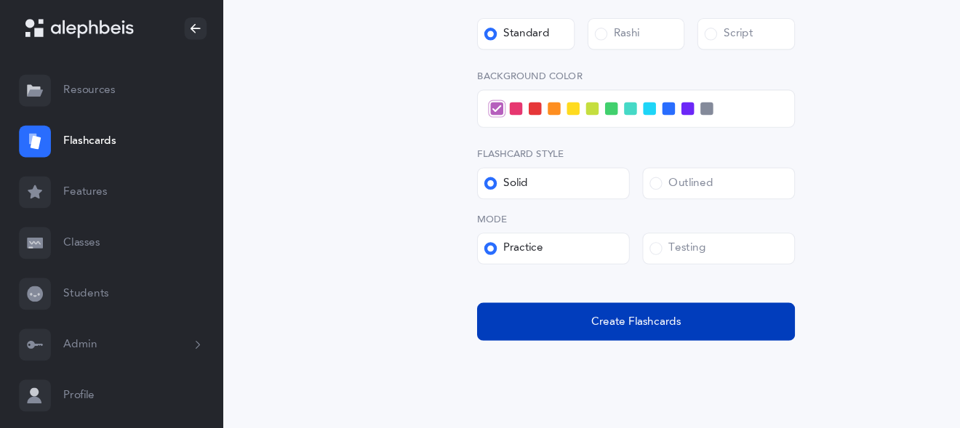
click at [582, 306] on span "Create Flashcards" at bounding box center [582, 302] width 82 height 15
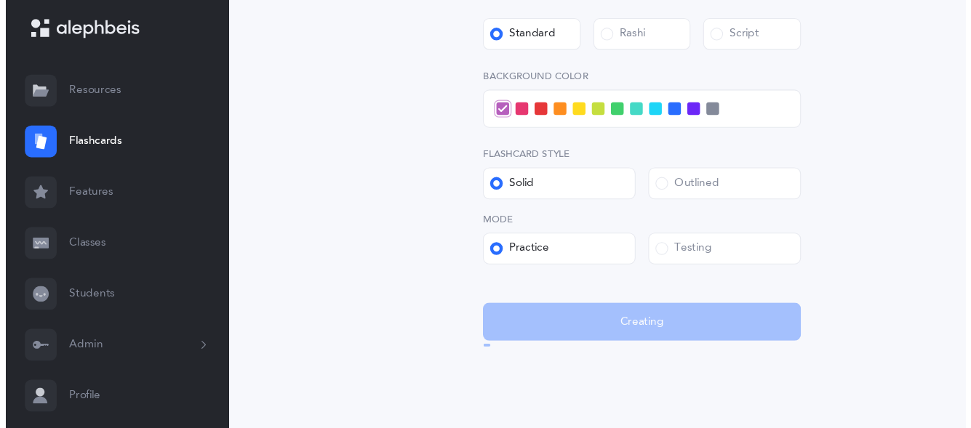
scroll to position [0, 0]
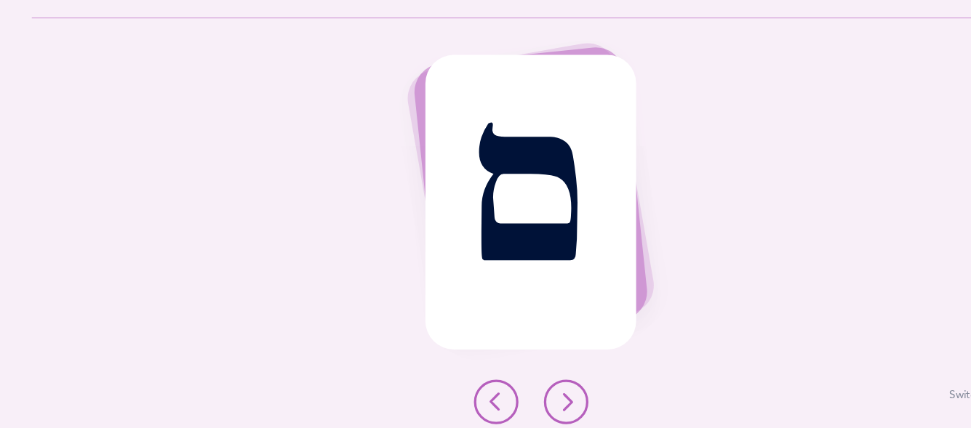
click at [516, 395] on icon at bounding box center [517, 403] width 17 height 17
click at [516, 396] on icon at bounding box center [517, 403] width 17 height 17
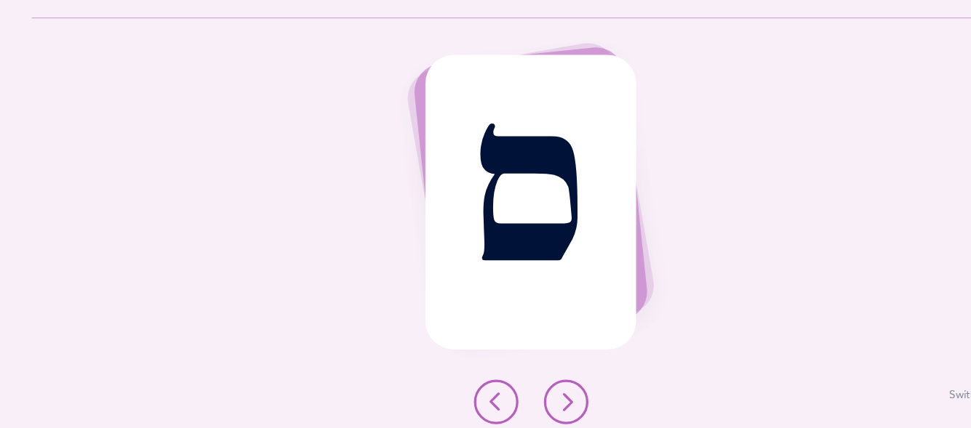
click at [516, 396] on icon at bounding box center [517, 403] width 17 height 17
